Goal: Navigation & Orientation: Understand site structure

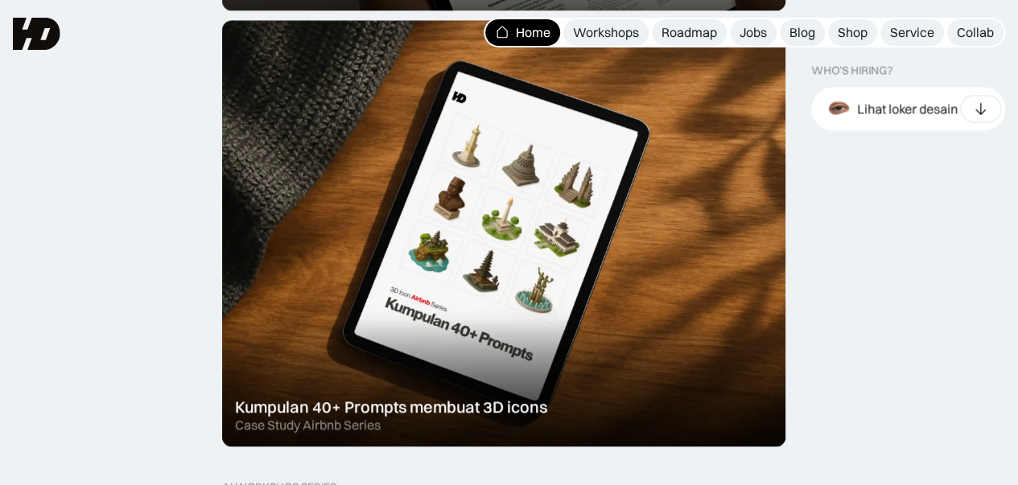
scroll to position [966, 0]
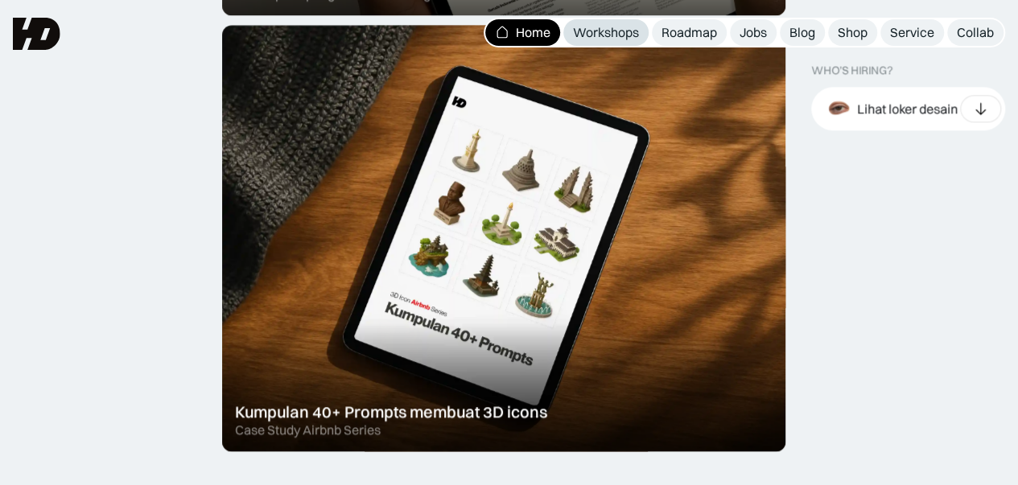
click at [613, 29] on div "Workshops" at bounding box center [606, 32] width 66 height 17
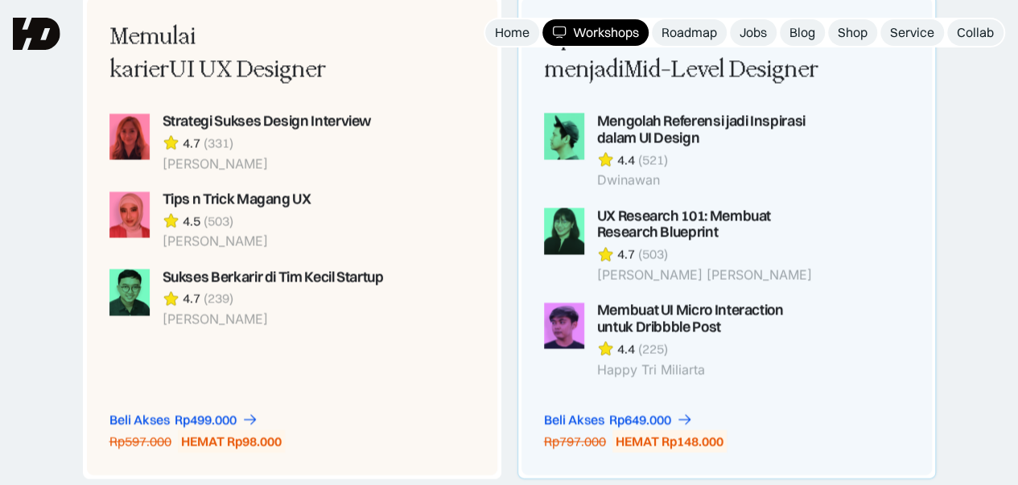
scroll to position [1288, 0]
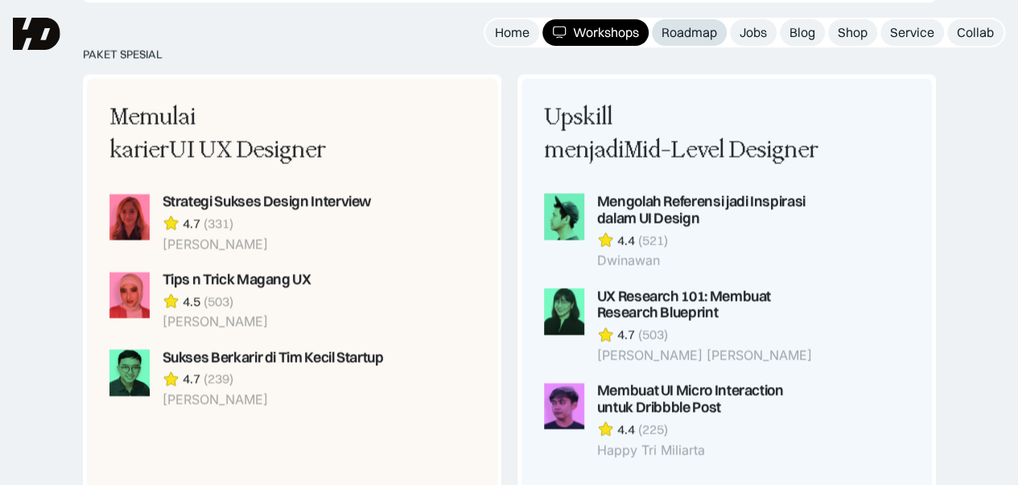
click at [684, 36] on div "Roadmap" at bounding box center [690, 32] width 56 height 17
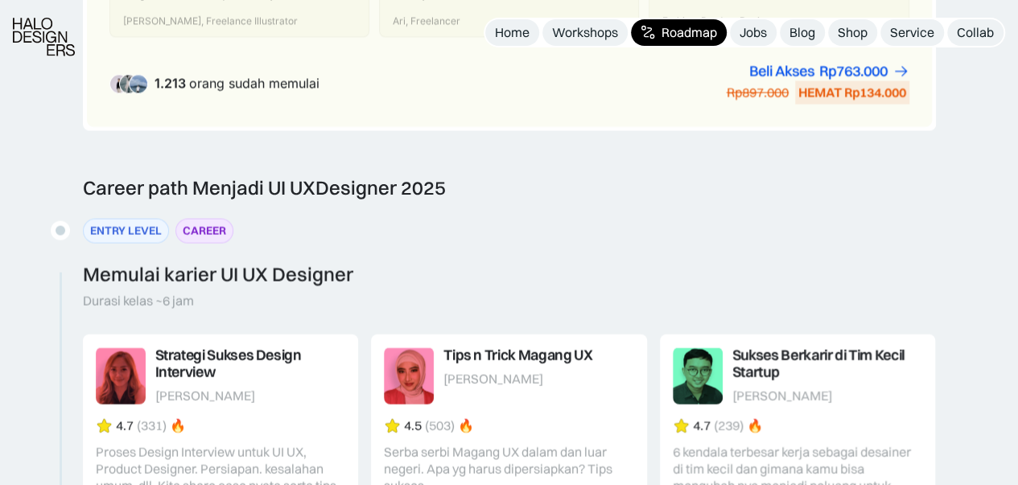
scroll to position [1529, 0]
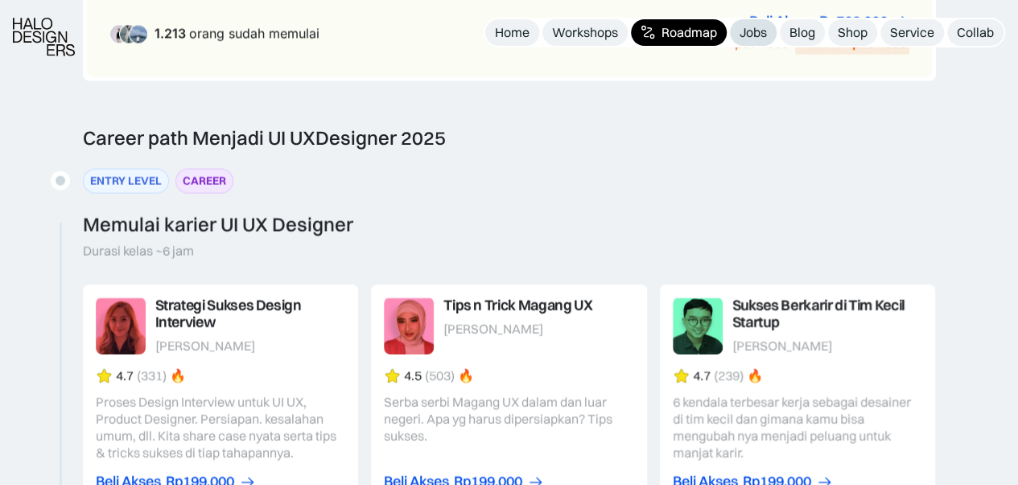
click at [745, 38] on div "Jobs" at bounding box center [753, 32] width 27 height 17
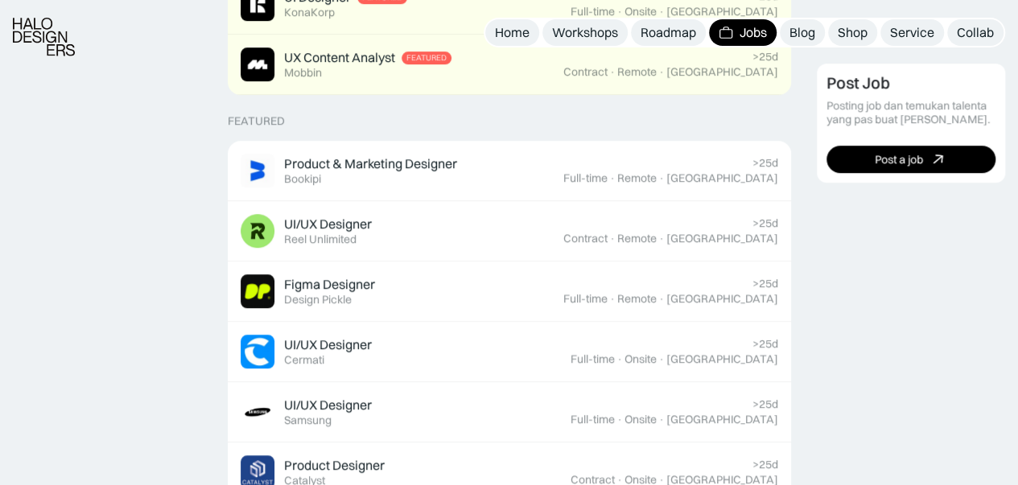
scroll to position [644, 0]
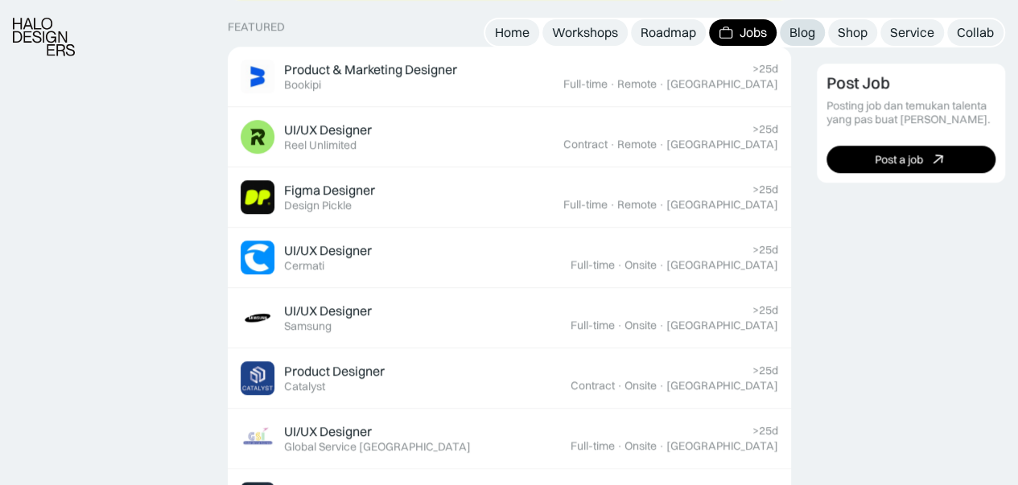
click at [810, 40] on div "Blog" at bounding box center [802, 32] width 26 height 17
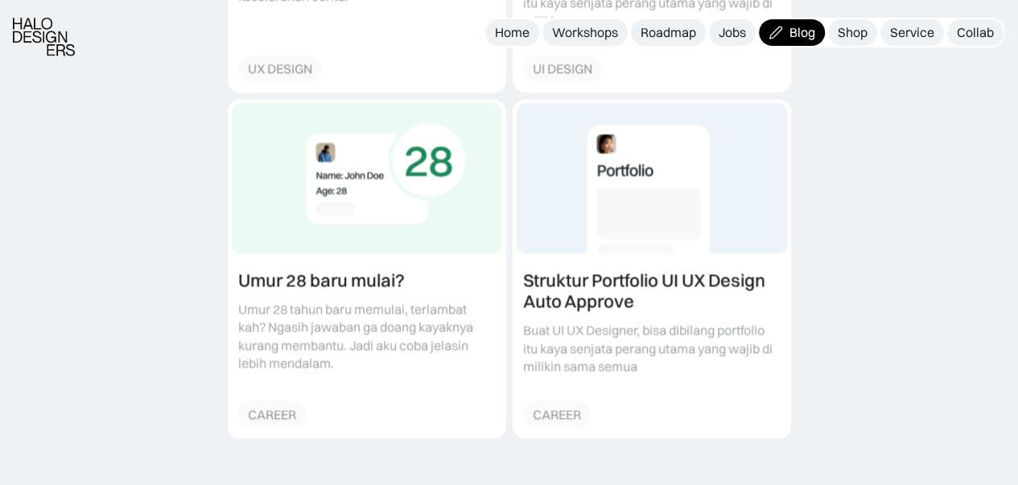
scroll to position [966, 0]
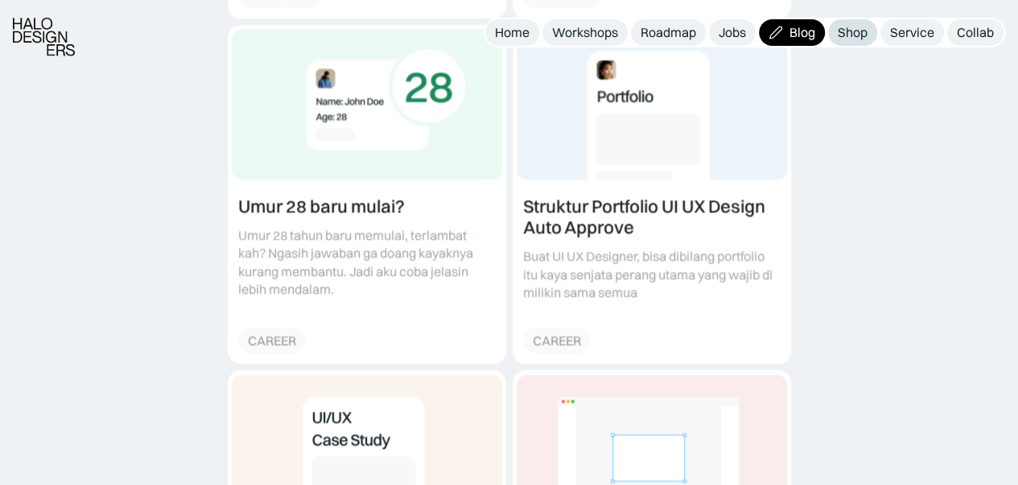
click at [851, 39] on div "Shop" at bounding box center [853, 32] width 30 height 17
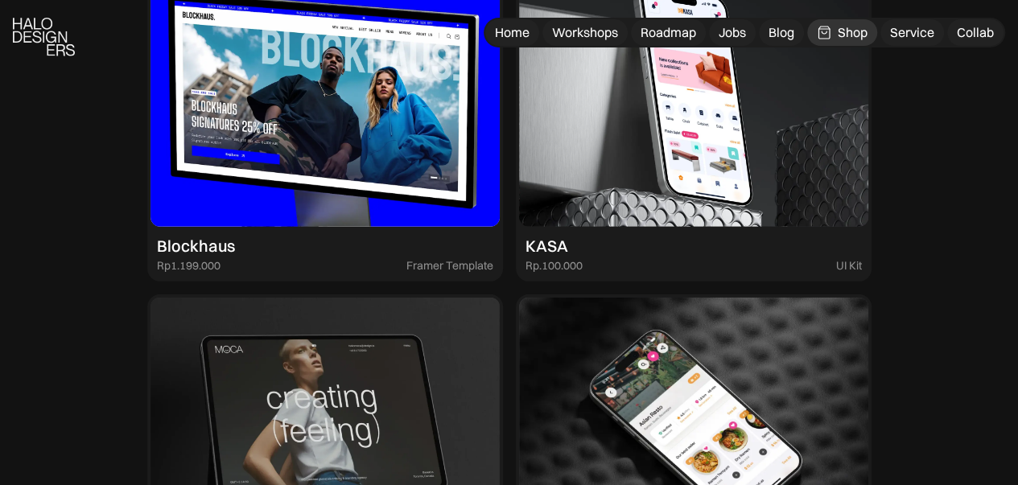
scroll to position [2334, 0]
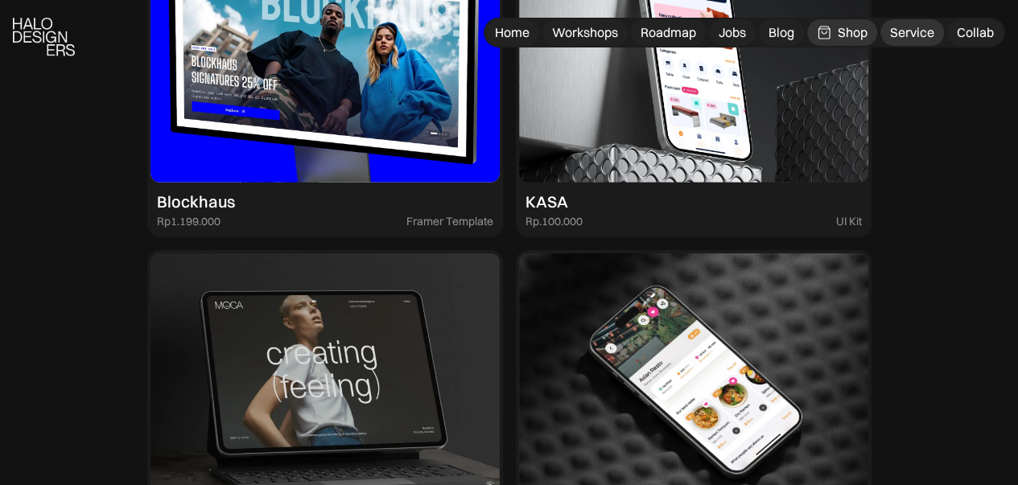
click at [909, 33] on div "Service" at bounding box center [912, 32] width 44 height 17
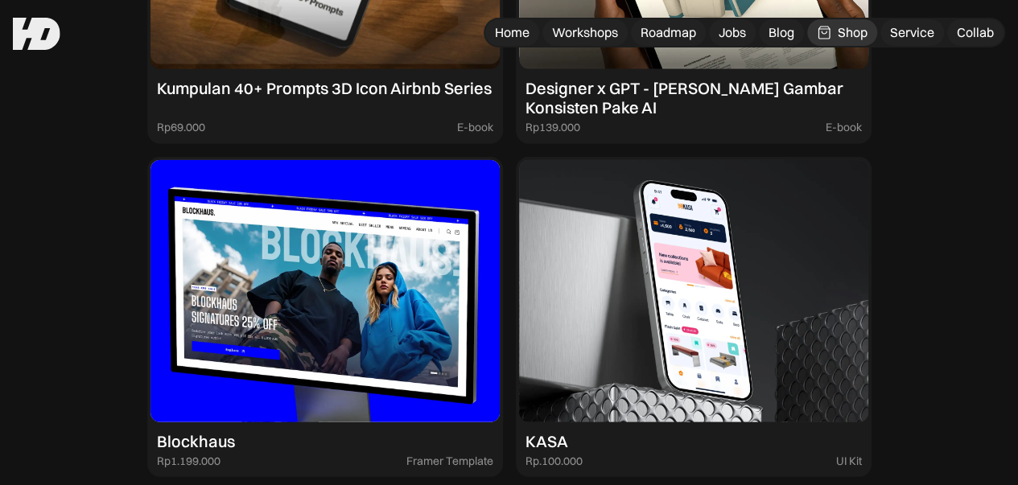
scroll to position [2092, 0]
